Goal: Task Accomplishment & Management: Complete application form

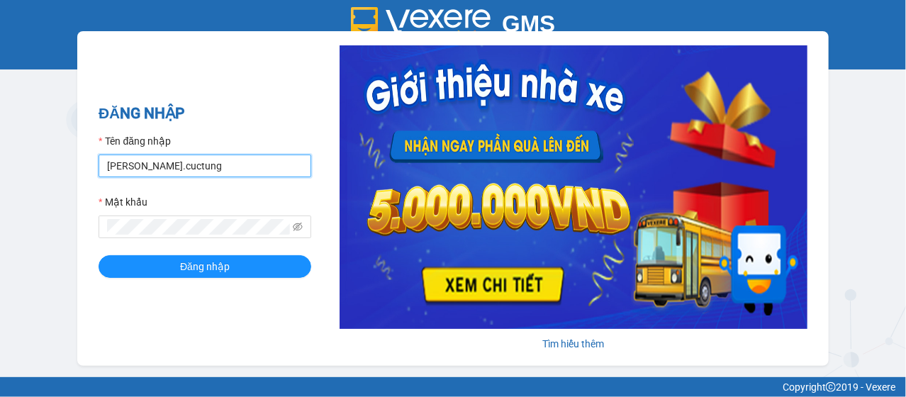
click at [182, 171] on input "[PERSON_NAME].cuctung" at bounding box center [205, 166] width 213 height 23
click at [180, 168] on input "[PERSON_NAME].cuctung" at bounding box center [205, 166] width 213 height 23
type input "liem.cuctunglimo"
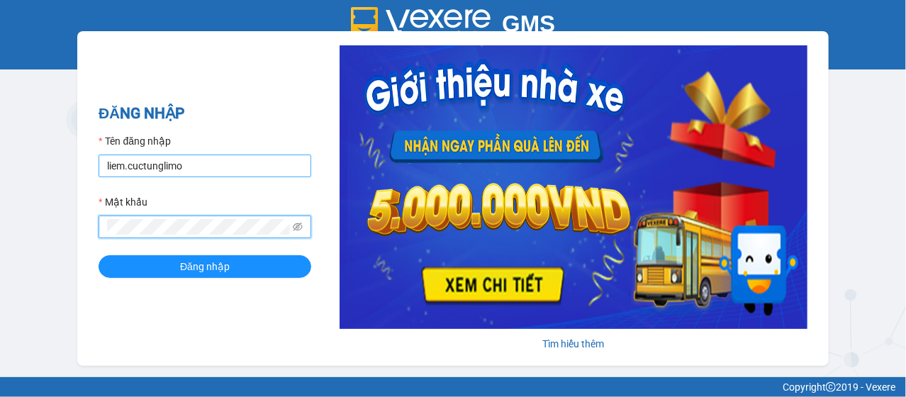
click at [99, 255] on button "Đăng nhập" at bounding box center [205, 266] width 213 height 23
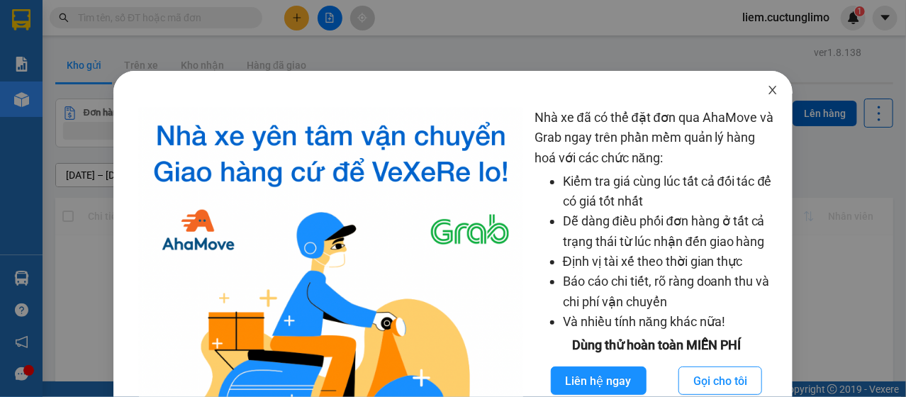
click at [767, 92] on icon "close" at bounding box center [772, 89] width 11 height 11
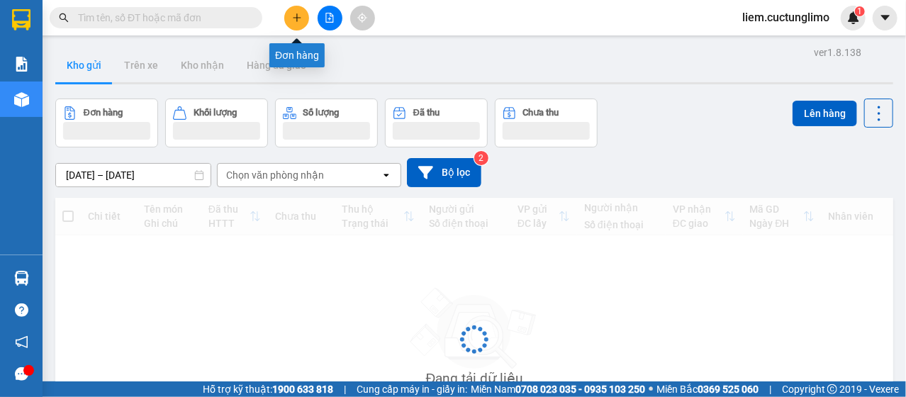
click at [292, 21] on icon "plus" at bounding box center [297, 18] width 10 height 10
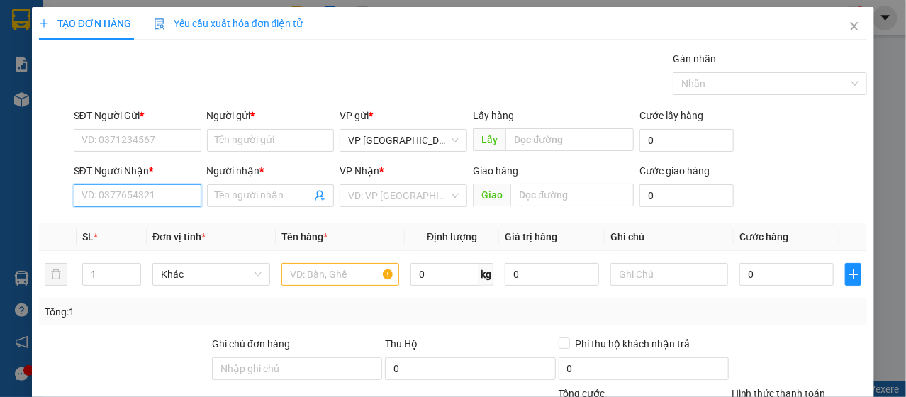
click at [152, 193] on input "SĐT Người Nhận *" at bounding box center [138, 195] width 128 height 23
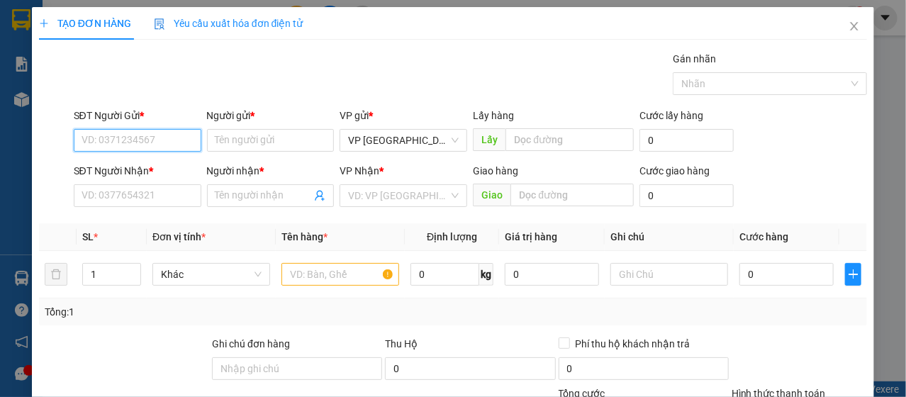
click at [150, 145] on input "SĐT Người Gửi *" at bounding box center [138, 140] width 128 height 23
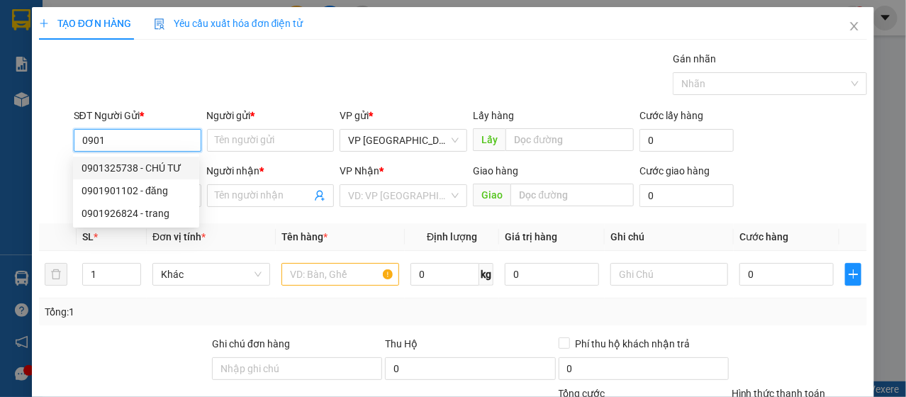
click at [161, 163] on div "0901325738 - CHÚ TƯ" at bounding box center [136, 168] width 109 height 16
type input "0901325738"
type input "CHÚ TƯ"
type input "0783218454"
type input "TÍ ANH"
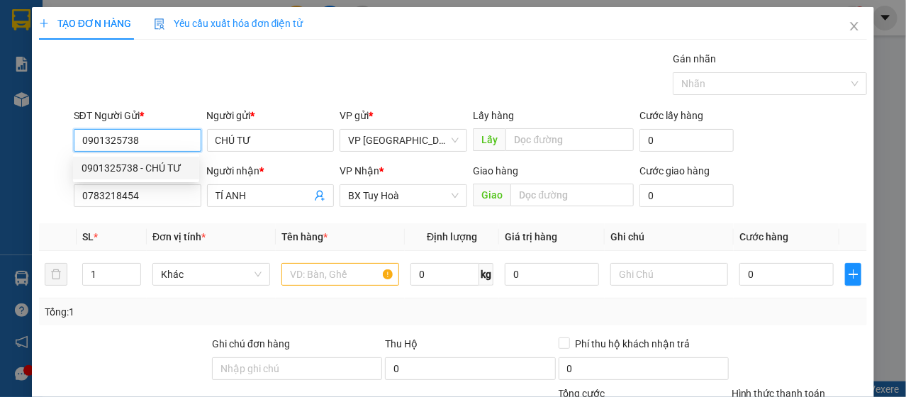
type input "30.000"
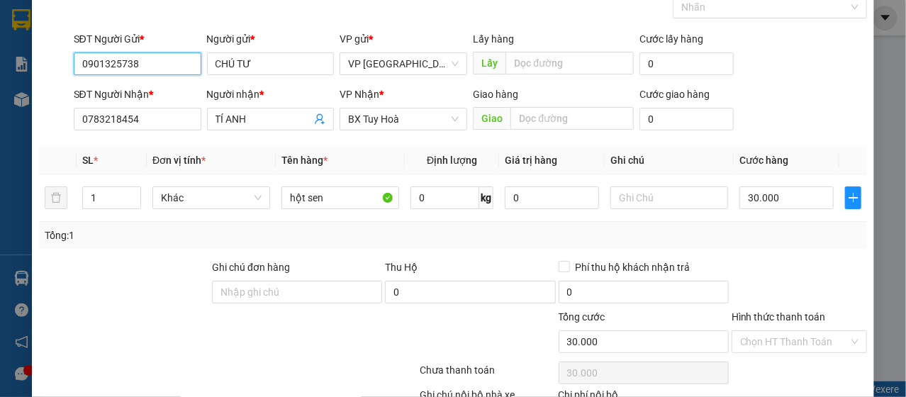
scroll to position [142, 0]
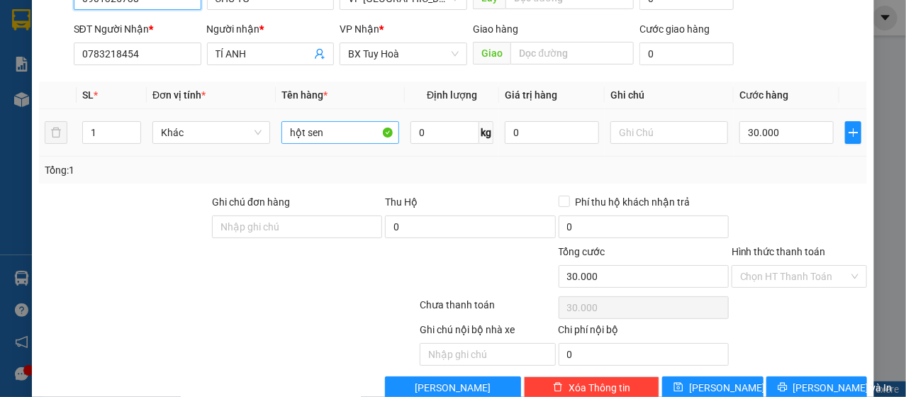
type input "0901325738"
click at [322, 127] on input "hột sen" at bounding box center [341, 132] width 118 height 23
type input "nước giặt"
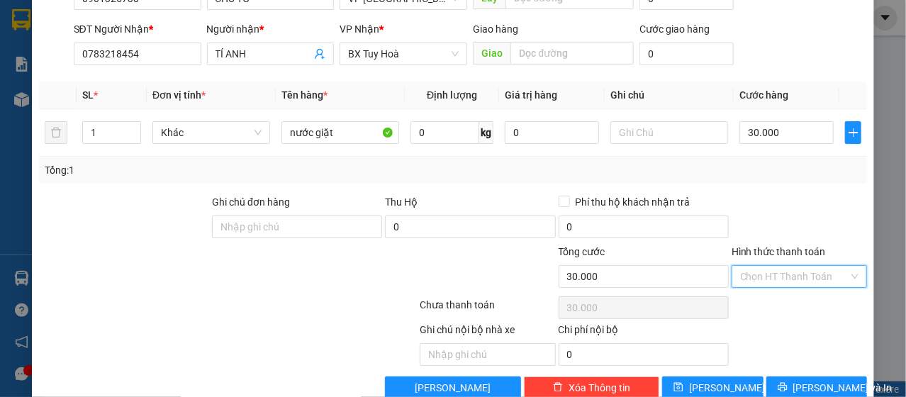
click at [786, 283] on input "Hình thức thanh toán" at bounding box center [794, 276] width 109 height 21
click at [781, 306] on div "Tại văn phòng" at bounding box center [790, 304] width 117 height 16
type input "0"
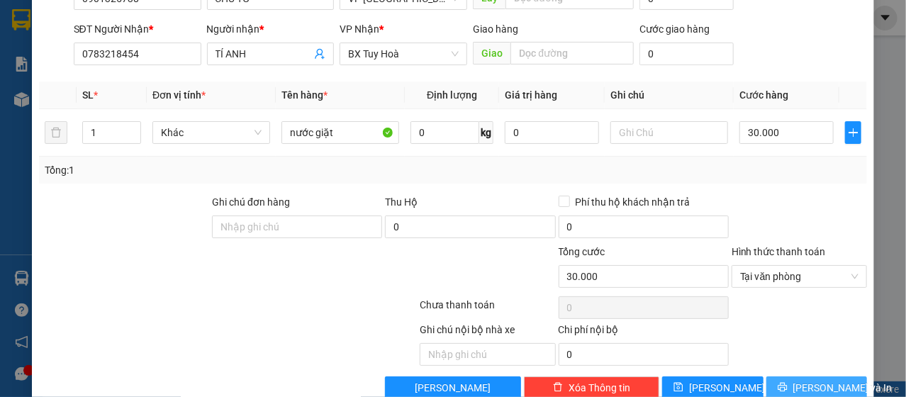
click at [805, 377] on button "[PERSON_NAME] và In" at bounding box center [817, 388] width 101 height 23
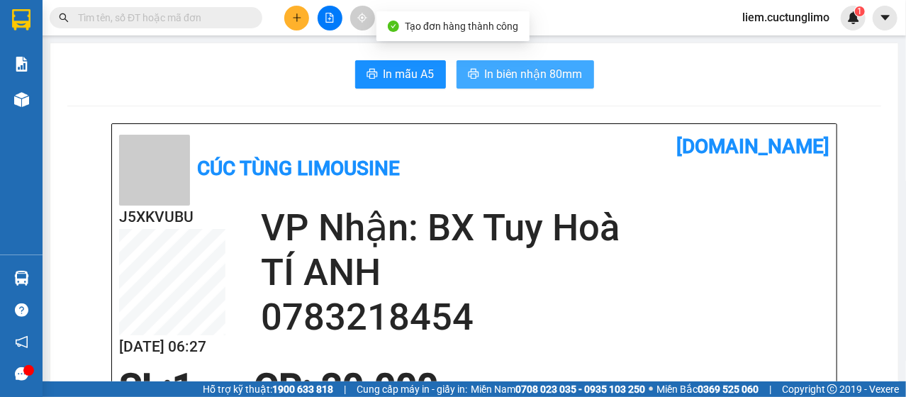
click at [545, 74] on span "In biên nhận 80mm" at bounding box center [534, 74] width 98 height 18
